Goal: Task Accomplishment & Management: Complete application form

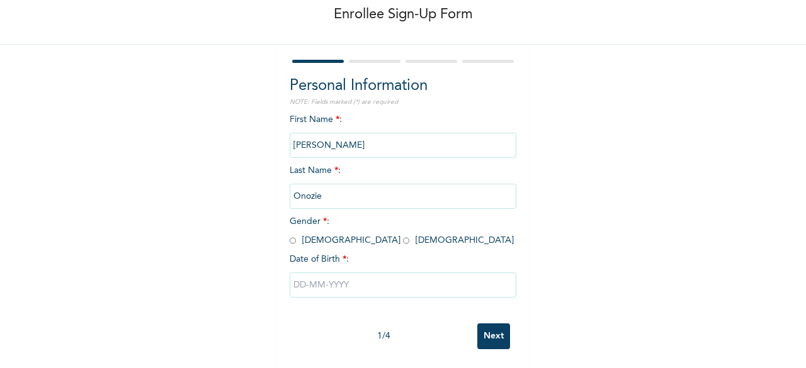
scroll to position [76, 0]
click at [403, 235] on input "radio" at bounding box center [406, 241] width 6 height 12
radio input "true"
click at [371, 273] on input "text" at bounding box center [403, 285] width 227 height 25
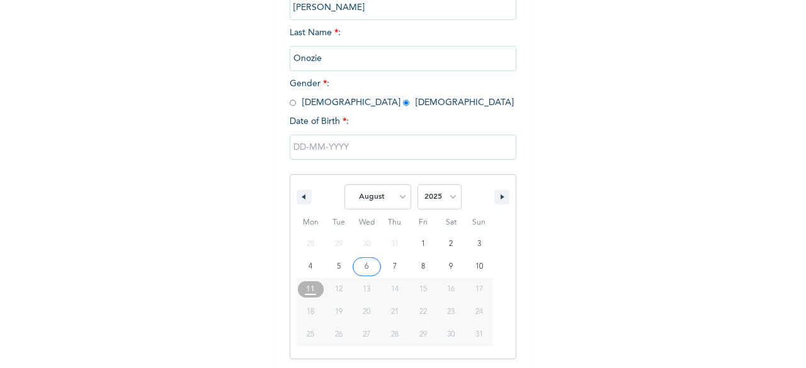
scroll to position [205, 0]
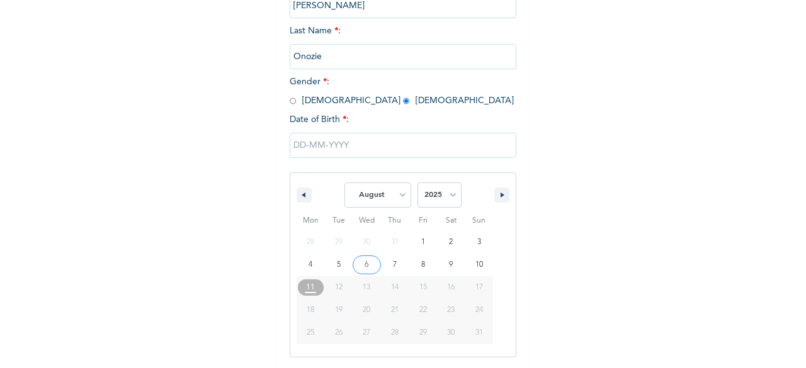
click at [393, 191] on select "January February March April May June July August September October November De…" at bounding box center [377, 195] width 67 height 25
select select "5"
click at [344, 184] on select "January February March April May June July August September October November De…" at bounding box center [377, 195] width 67 height 25
type input "[DATE]"
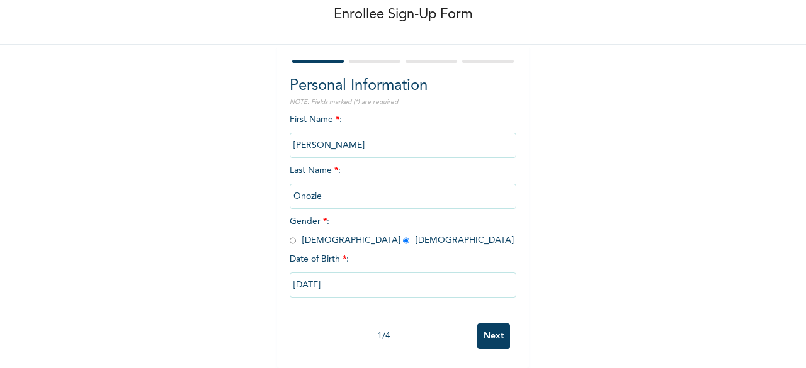
click at [377, 281] on input "[DATE]" at bounding box center [403, 285] width 227 height 25
select select "5"
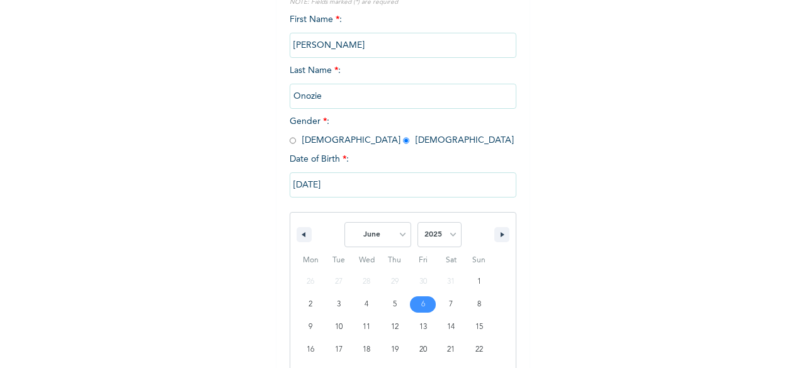
scroll to position [227, 0]
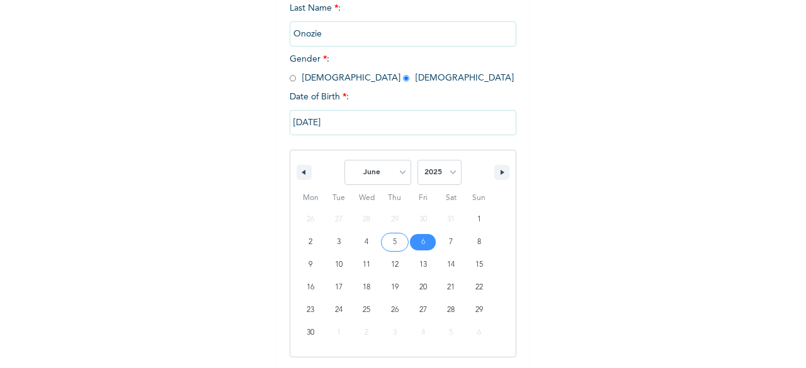
click at [441, 172] on select "2025 2024 2023 2022 2021 2020 2019 2018 2017 2016 2015 2014 2013 2012 2011 2010…" at bounding box center [439, 172] width 44 height 25
select select "2018"
click at [417, 161] on select "2025 2024 2023 2022 2021 2020 2019 2018 2017 2016 2015 2014 2013 2012 2011 2010…" at bounding box center [439, 172] width 44 height 25
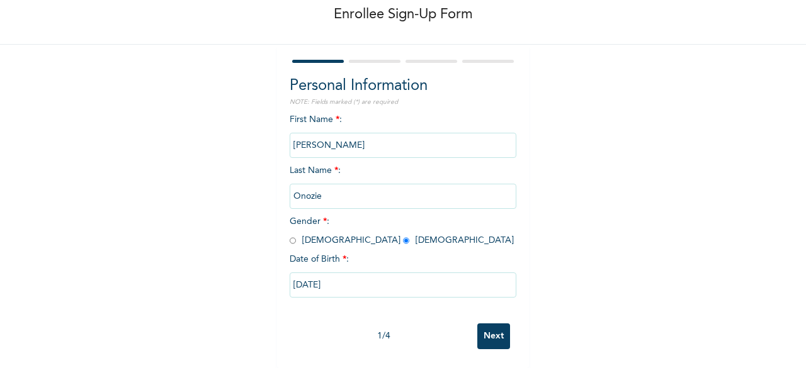
scroll to position [76, 0]
click at [488, 329] on input "Next" at bounding box center [493, 337] width 33 height 26
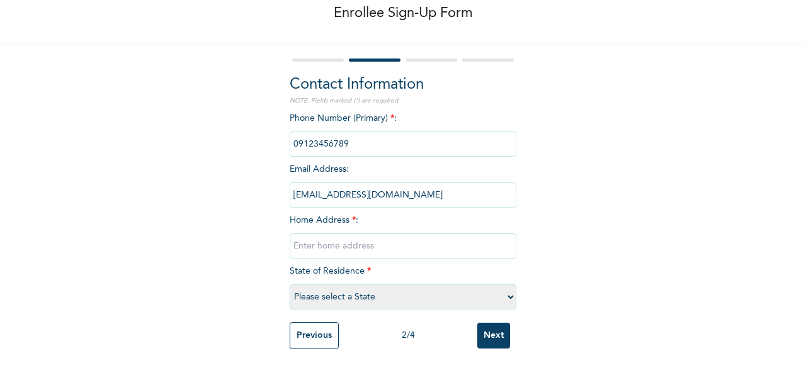
click at [360, 132] on input "phone" at bounding box center [403, 144] width 227 height 25
click at [502, 205] on div "Phone Number (Primary) * : Email Address : [EMAIL_ADDRESS][DOMAIN_NAME] Home Ad…" at bounding box center [403, 214] width 227 height 204
click at [427, 234] on input "text" at bounding box center [403, 246] width 227 height 25
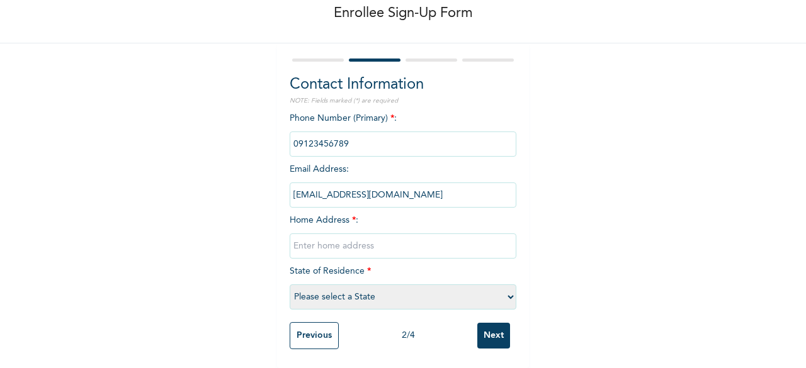
click at [371, 239] on input "text" at bounding box center [403, 246] width 227 height 25
type input "block industry junction, [GEOGRAPHIC_DATA], [GEOGRAPHIC_DATA]"
click at [351, 286] on select "Please select a State [PERSON_NAME] (FCT) [PERSON_NAME] Ibom [GEOGRAPHIC_DATA] …" at bounding box center [403, 296] width 227 height 25
select select "15"
click at [290, 284] on select "Please select a State [PERSON_NAME] (FCT) [PERSON_NAME] Ibom [GEOGRAPHIC_DATA] …" at bounding box center [403, 296] width 227 height 25
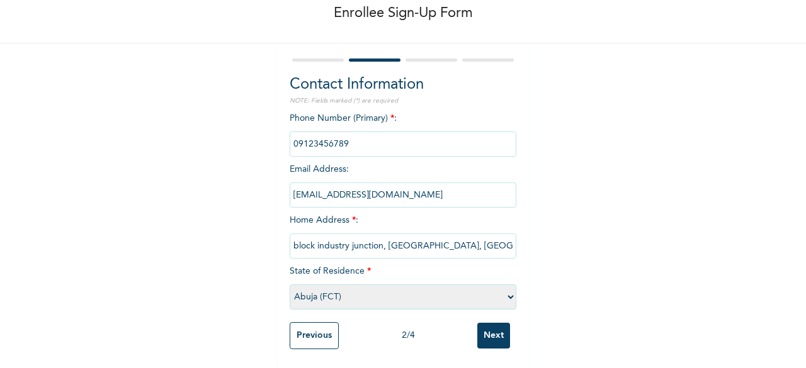
scroll to position [77, 0]
click at [480, 323] on input "Next" at bounding box center [493, 336] width 33 height 26
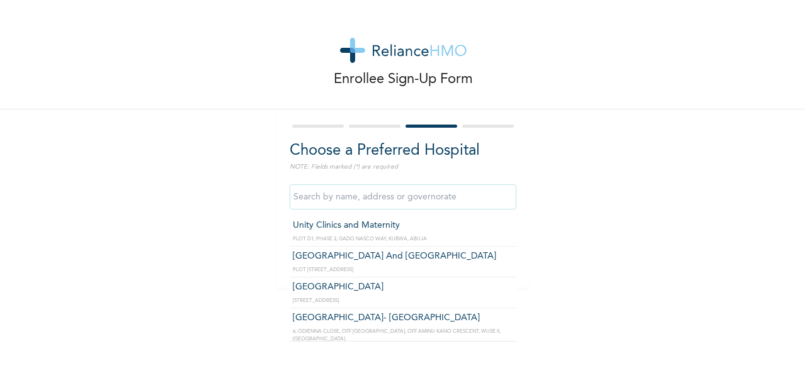
click at [468, 200] on input "text" at bounding box center [403, 196] width 227 height 25
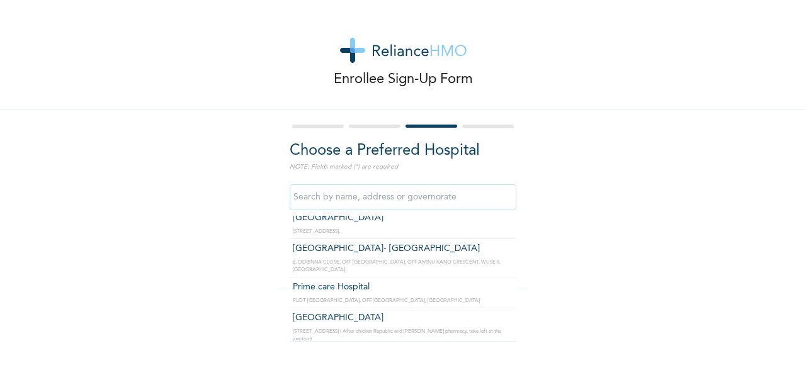
scroll to position [70, 0]
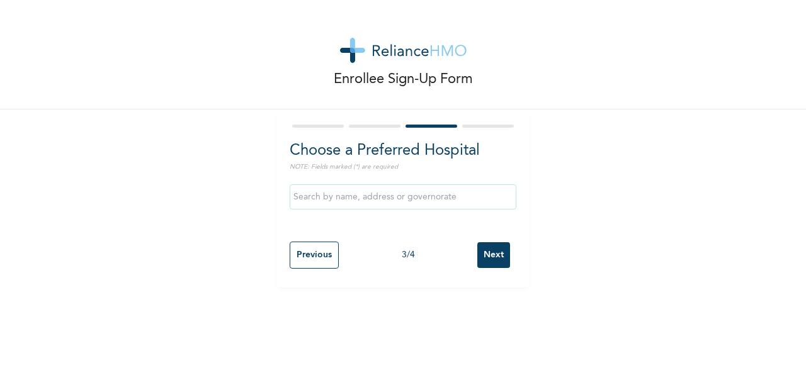
click at [608, 211] on div "Enrollee Sign-Up Form Choose a Preferred Hospital NOTE: Fields marked (*) are r…" at bounding box center [403, 144] width 806 height 288
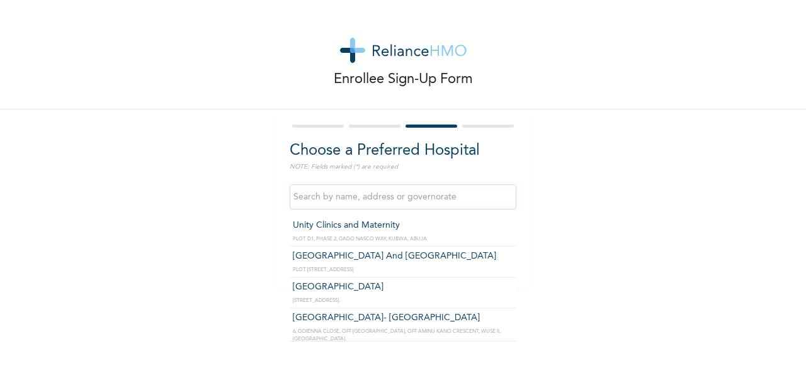
click at [477, 198] on input "text" at bounding box center [403, 196] width 227 height 25
click at [416, 198] on input "text" at bounding box center [403, 196] width 227 height 25
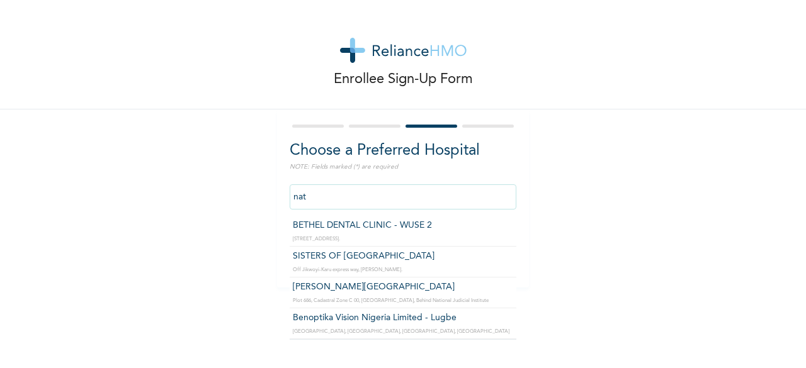
type input "SISTERS OF [GEOGRAPHIC_DATA]"
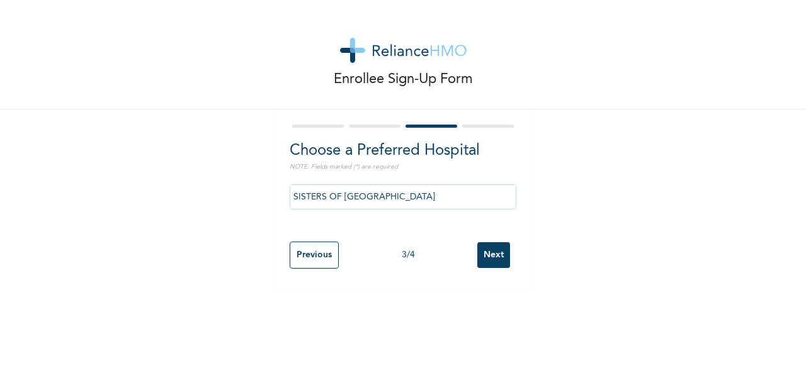
click at [501, 261] on input "Next" at bounding box center [493, 255] width 33 height 26
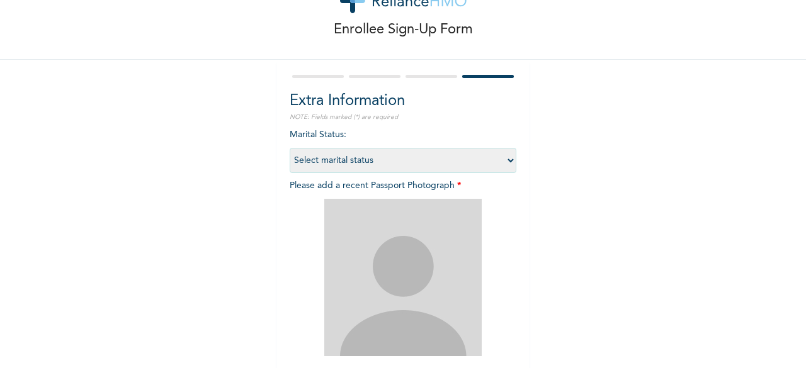
scroll to position [52, 0]
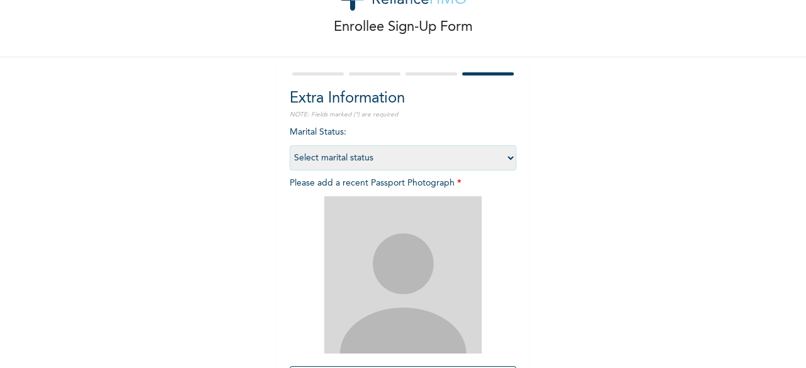
click at [502, 166] on select "Select marital status [DEMOGRAPHIC_DATA] Married [DEMOGRAPHIC_DATA] Widow/[DEMO…" at bounding box center [403, 157] width 227 height 25
select select "1"
click at [290, 145] on select "Select marital status [DEMOGRAPHIC_DATA] Married [DEMOGRAPHIC_DATA] Widow/[DEMO…" at bounding box center [403, 157] width 227 height 25
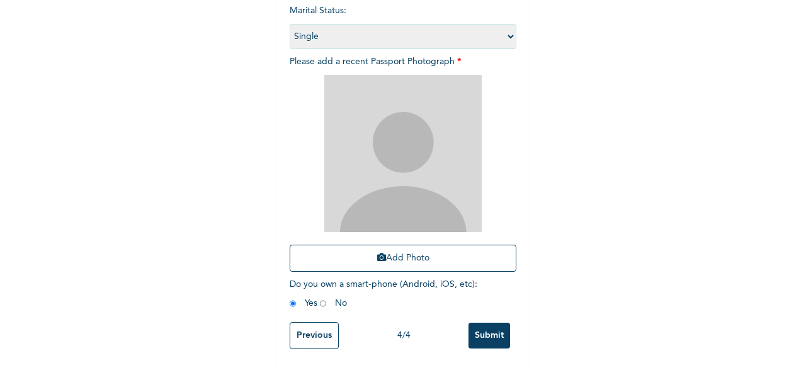
scroll to position [184, 0]
click at [407, 186] on img at bounding box center [402, 153] width 157 height 157
click at [409, 245] on button "Add Photo" at bounding box center [403, 258] width 227 height 27
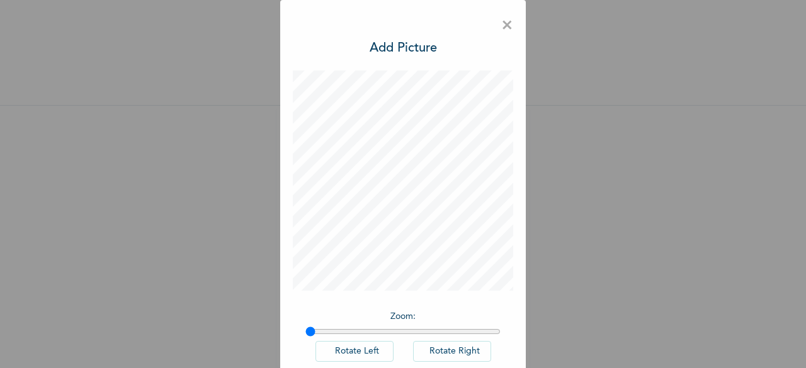
scroll to position [70, 0]
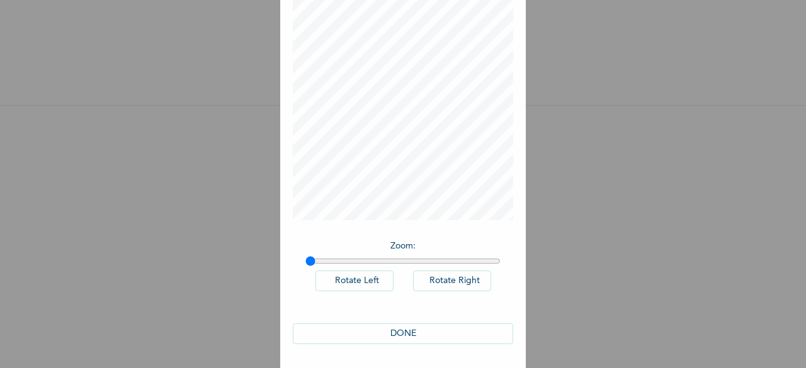
click at [408, 335] on button "DONE" at bounding box center [403, 334] width 220 height 21
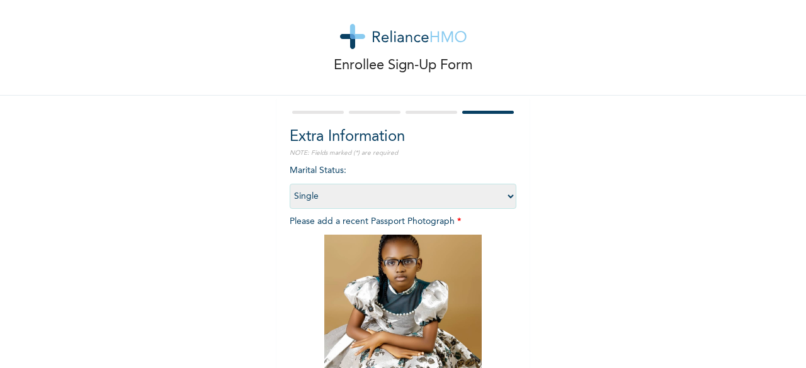
scroll to position [184, 0]
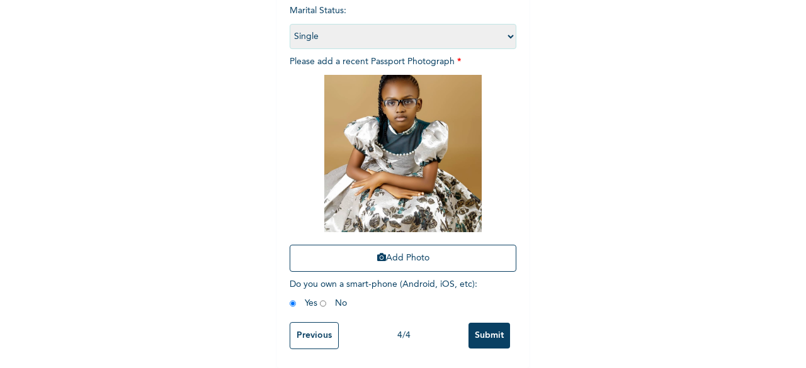
click at [329, 290] on span "Do you own a smart-phone (Android, iOS, etc) : Yes No" at bounding box center [384, 294] width 188 height 28
click at [320, 298] on input "radio" at bounding box center [323, 304] width 6 height 12
radio input "true"
click at [490, 328] on input "Submit" at bounding box center [489, 336] width 42 height 26
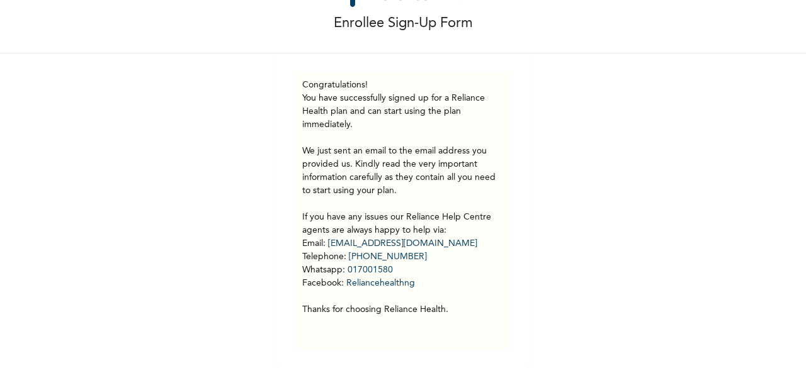
scroll to position [65, 0]
